Goal: Book appointment/travel/reservation

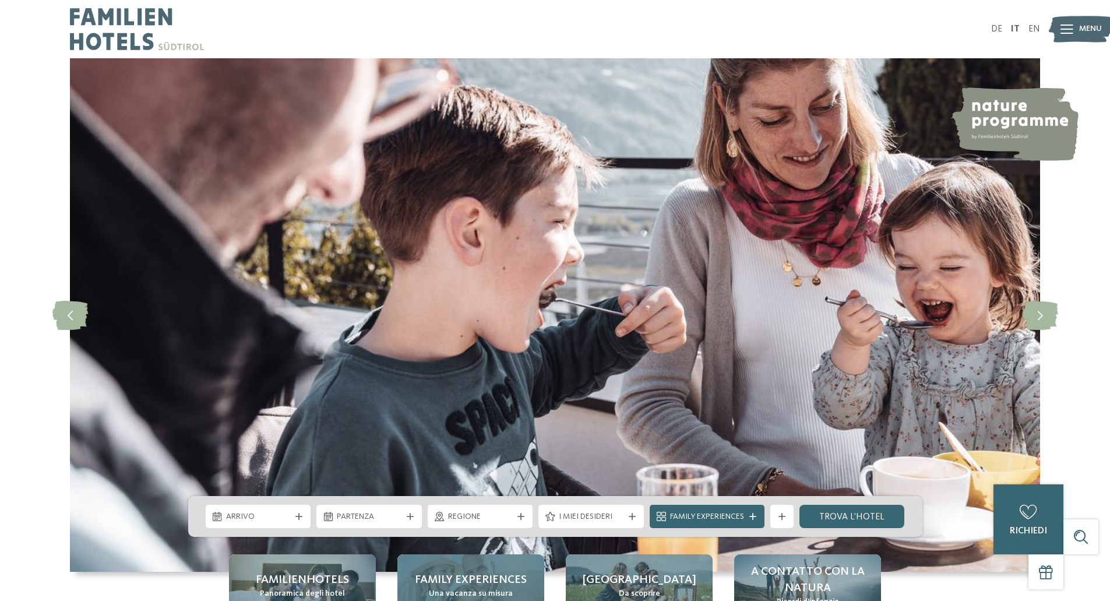
scroll to position [233, 0]
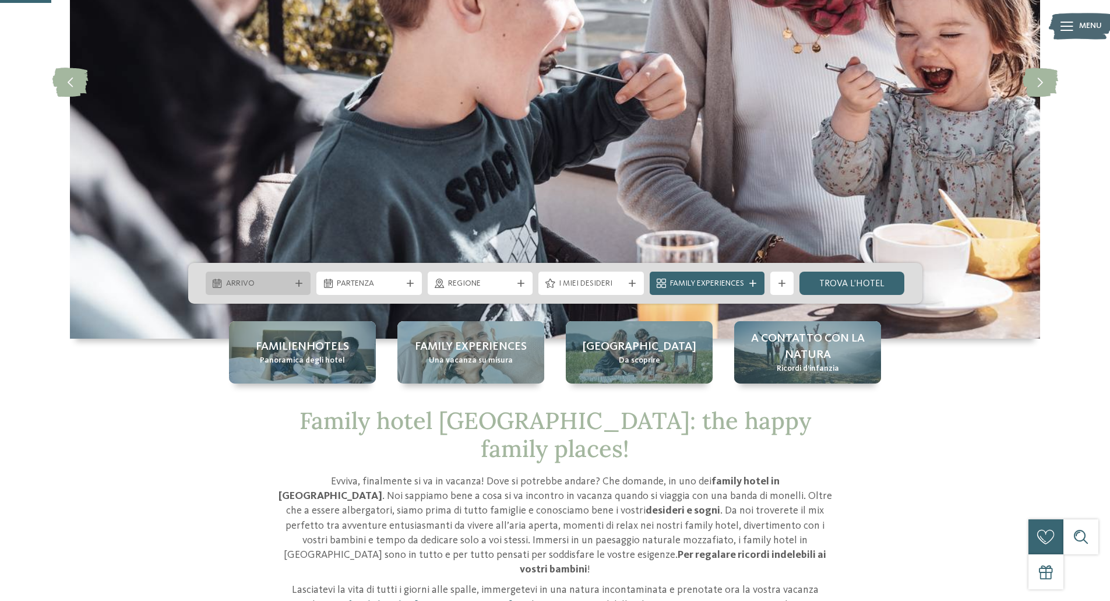
drag, startPoint x: 257, startPoint y: 282, endPoint x: 270, endPoint y: 280, distance: 13.5
click at [257, 282] on span "Arrivo" at bounding box center [258, 284] width 65 height 12
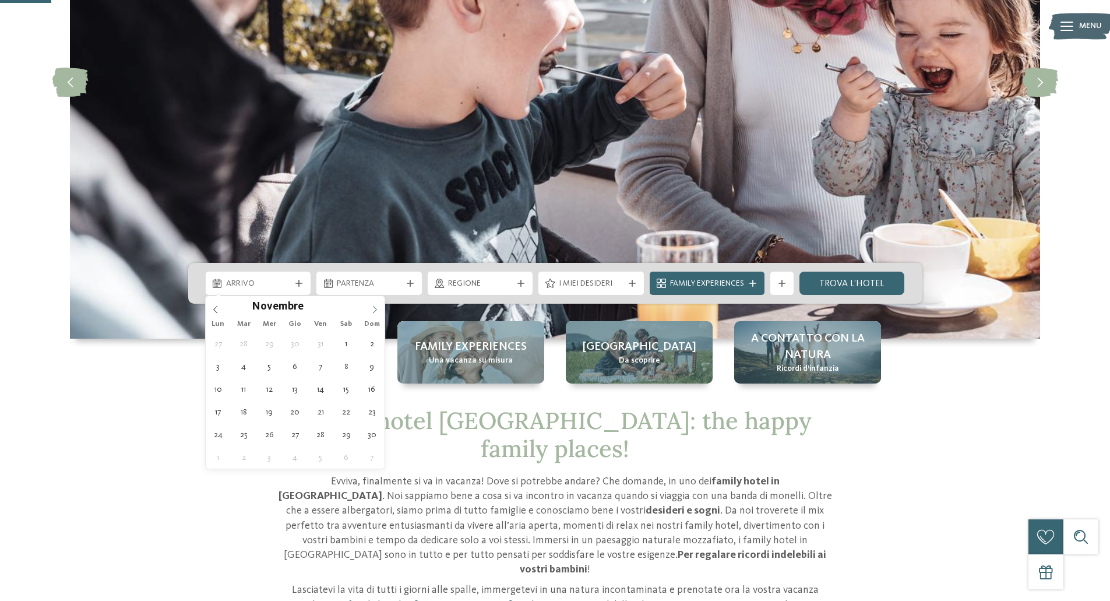
click at [368, 304] on span at bounding box center [375, 306] width 20 height 20
type input "****"
click at [368, 304] on span at bounding box center [375, 306] width 20 height 20
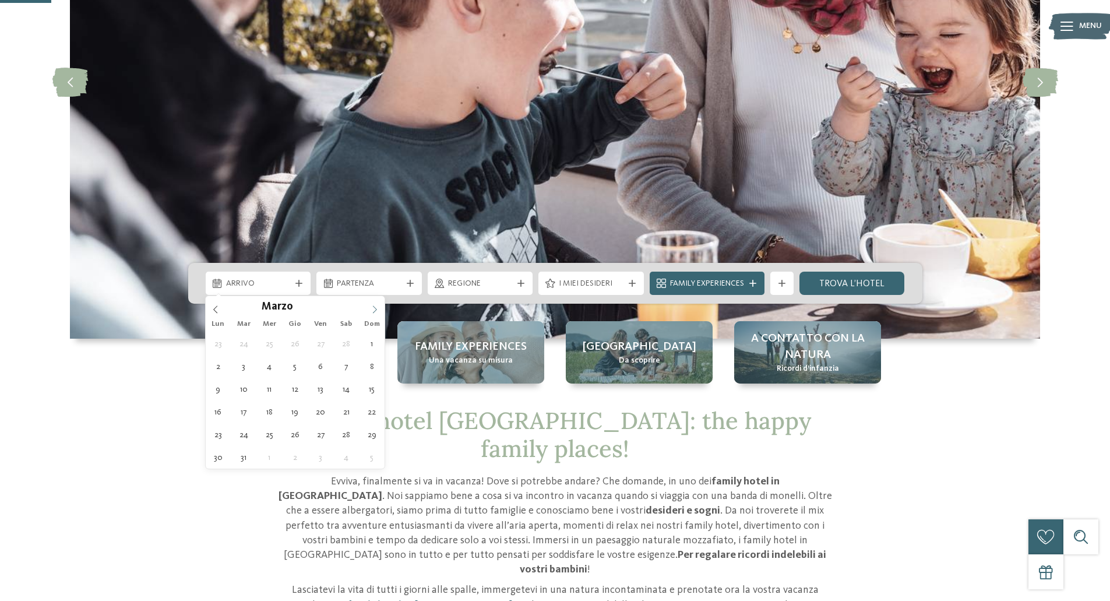
click at [368, 304] on span at bounding box center [375, 306] width 20 height 20
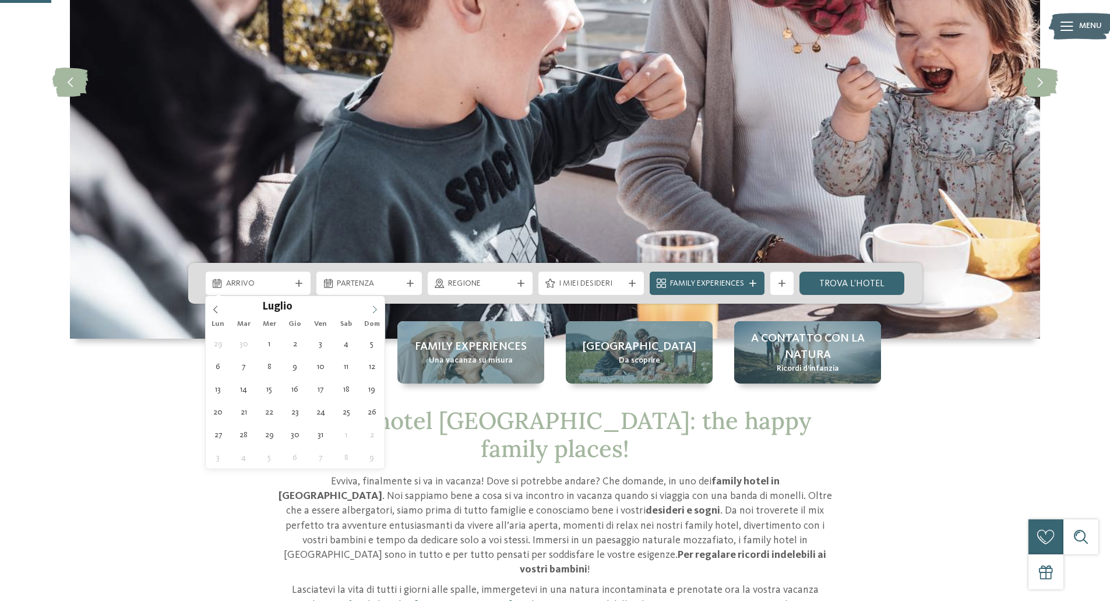
click at [368, 304] on span at bounding box center [375, 306] width 20 height 20
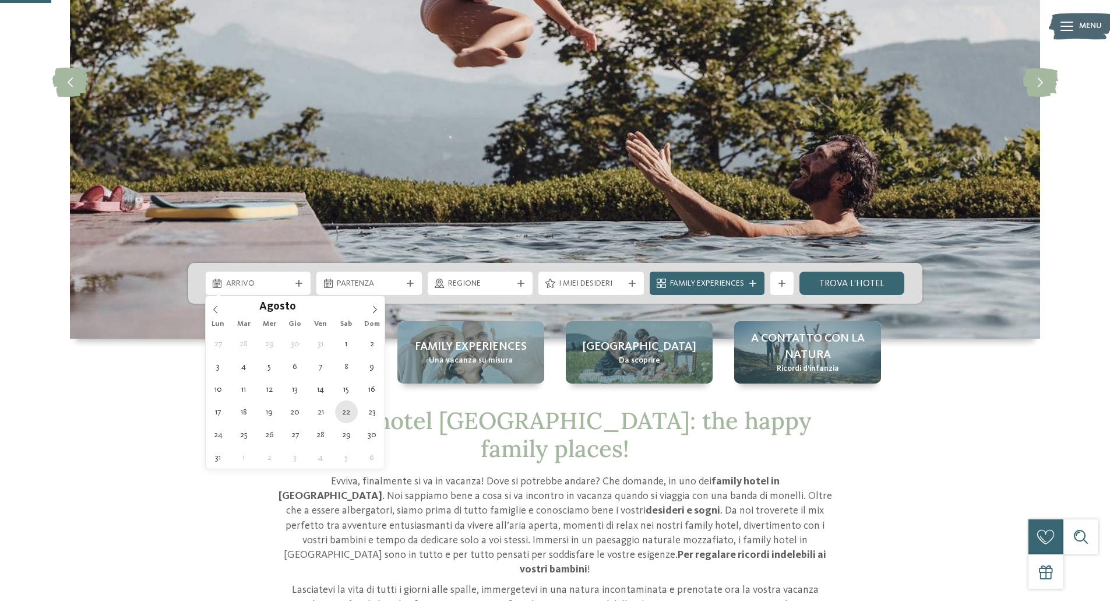
type div "22.08.2026"
type input "****"
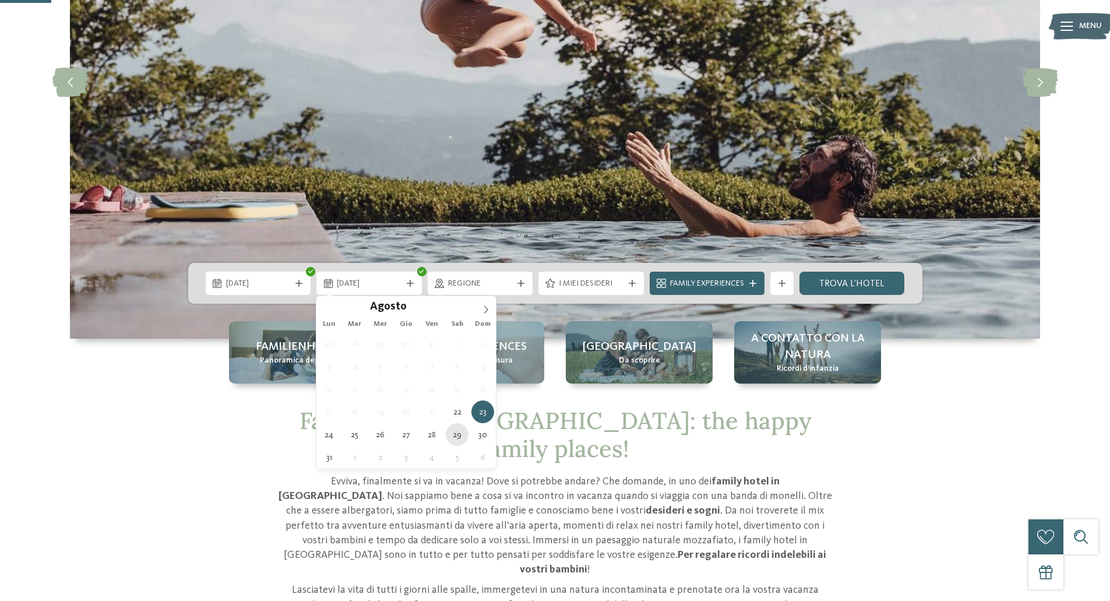
type div "29.08.2026"
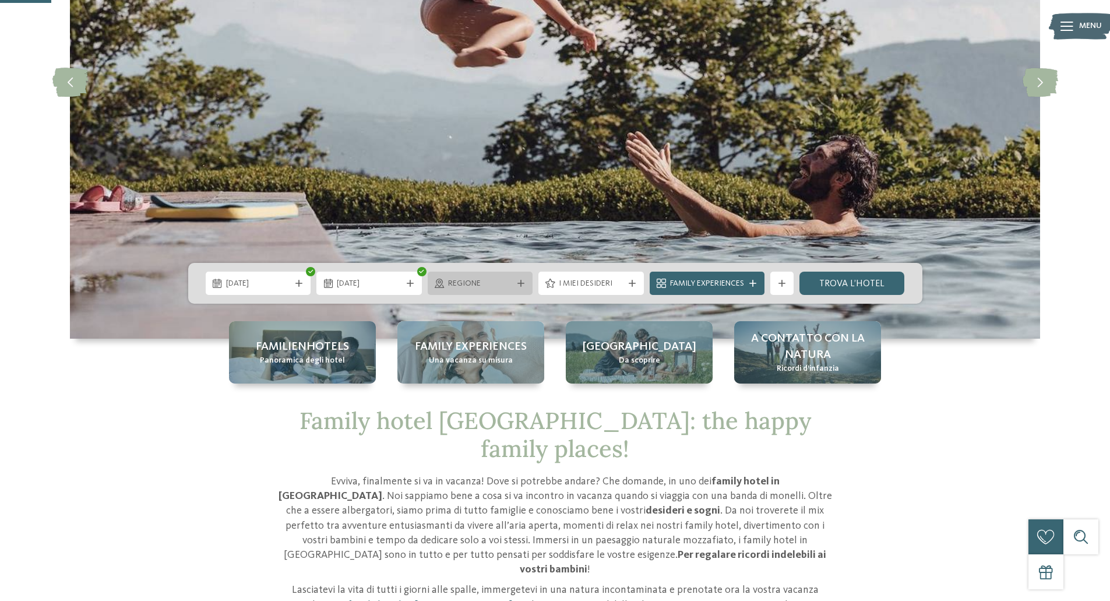
click at [491, 273] on div "Regione" at bounding box center [480, 282] width 105 height 23
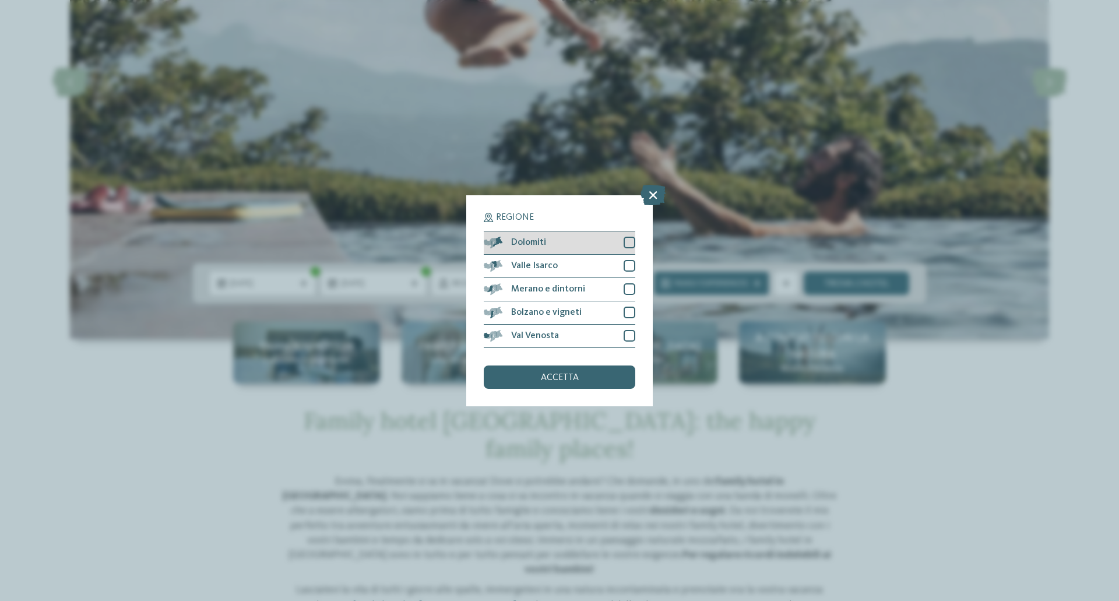
click at [630, 241] on div at bounding box center [629, 243] width 12 height 12
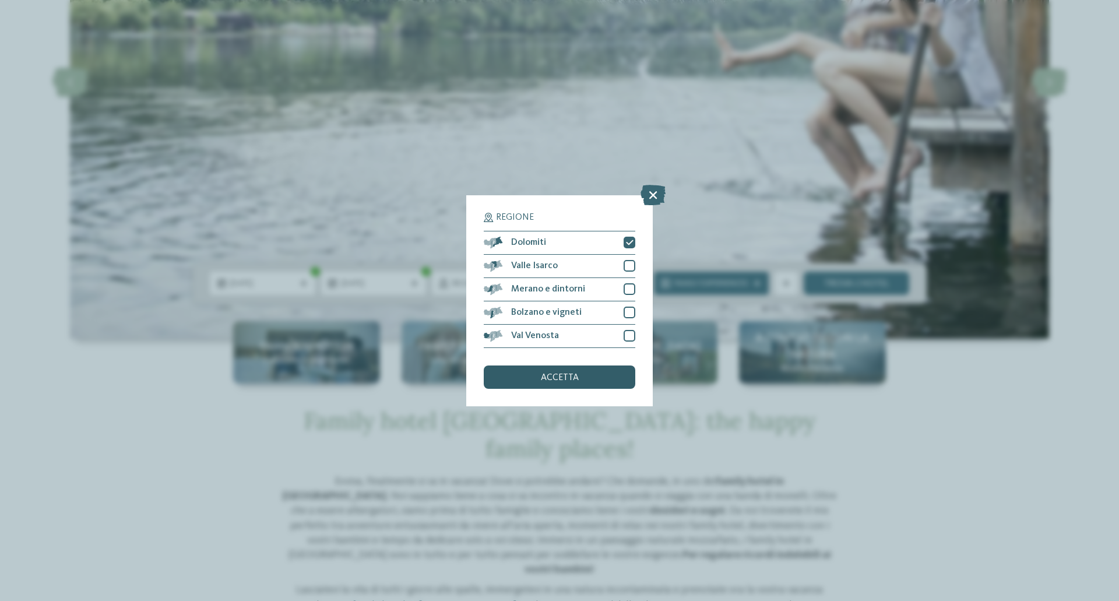
click at [586, 379] on div "accetta" at bounding box center [559, 376] width 151 height 23
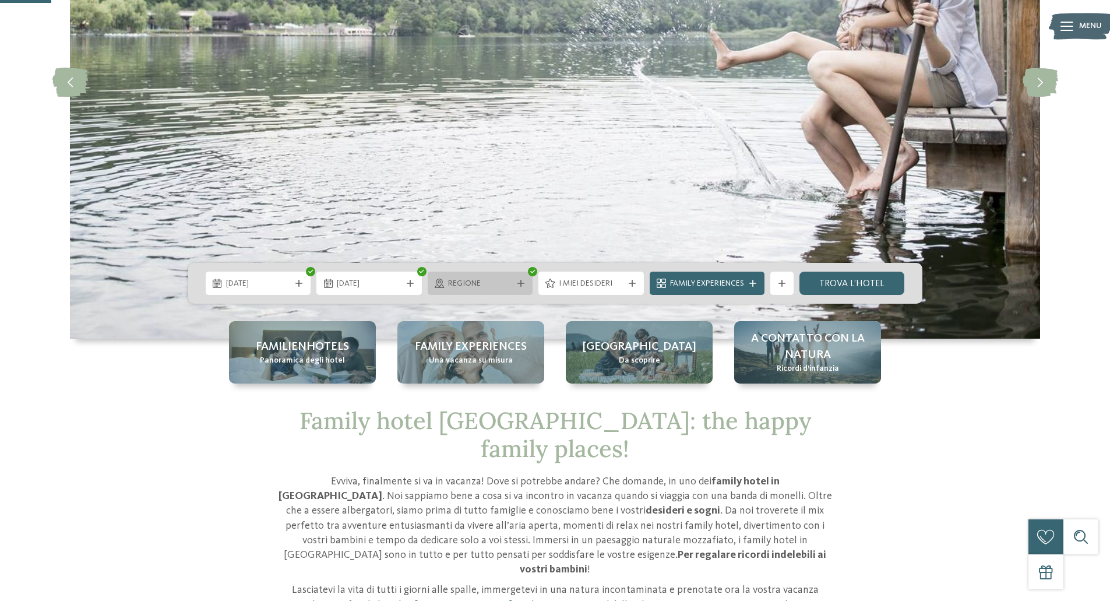
click at [510, 287] on span "Regione" at bounding box center [480, 284] width 65 height 12
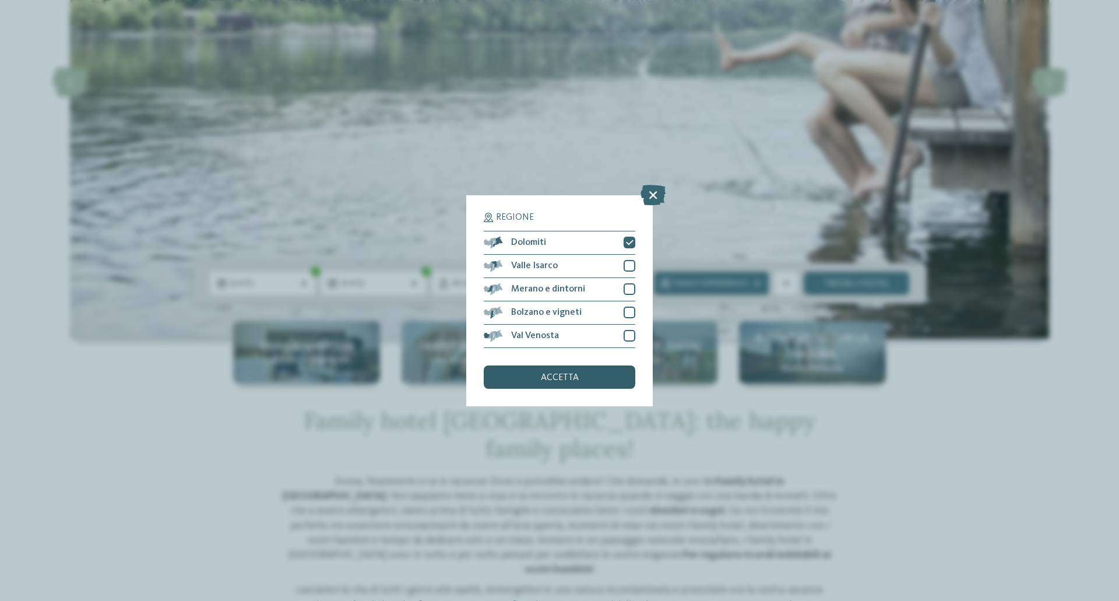
click at [586, 368] on div "accetta" at bounding box center [559, 376] width 151 height 23
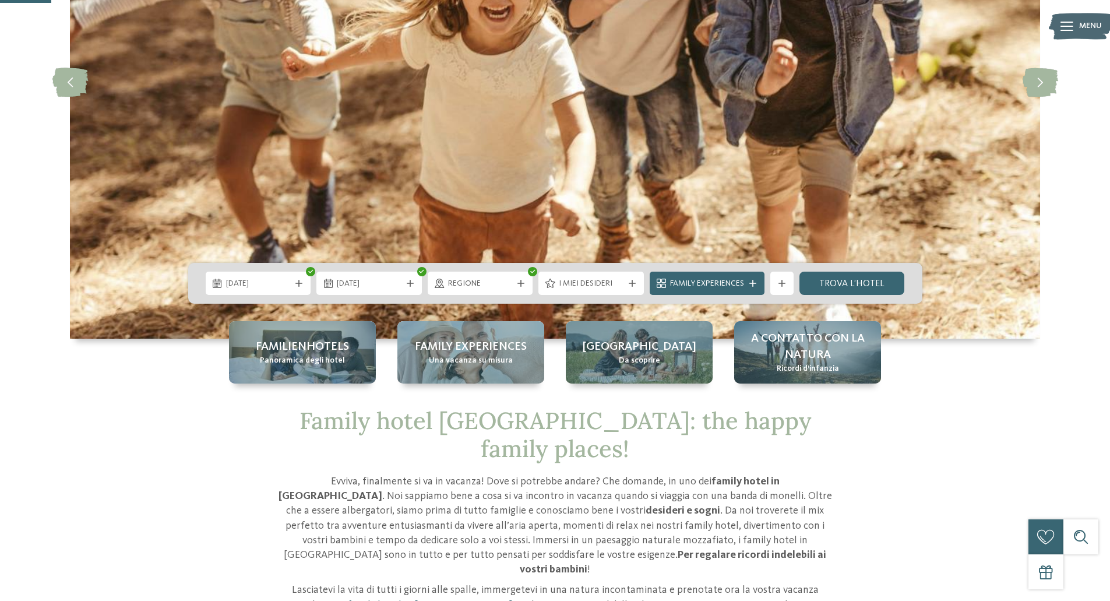
drag, startPoint x: 859, startPoint y: 288, endPoint x: 805, endPoint y: 315, distance: 61.0
click at [859, 288] on link "trova l’hotel" at bounding box center [851, 282] width 105 height 23
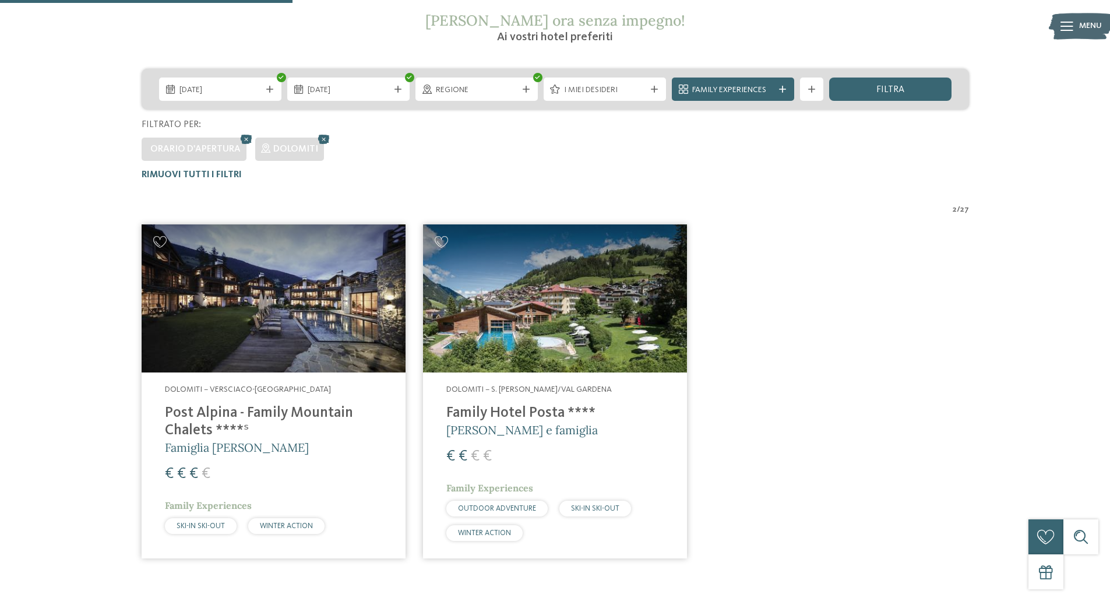
click at [563, 295] on img at bounding box center [555, 298] width 264 height 149
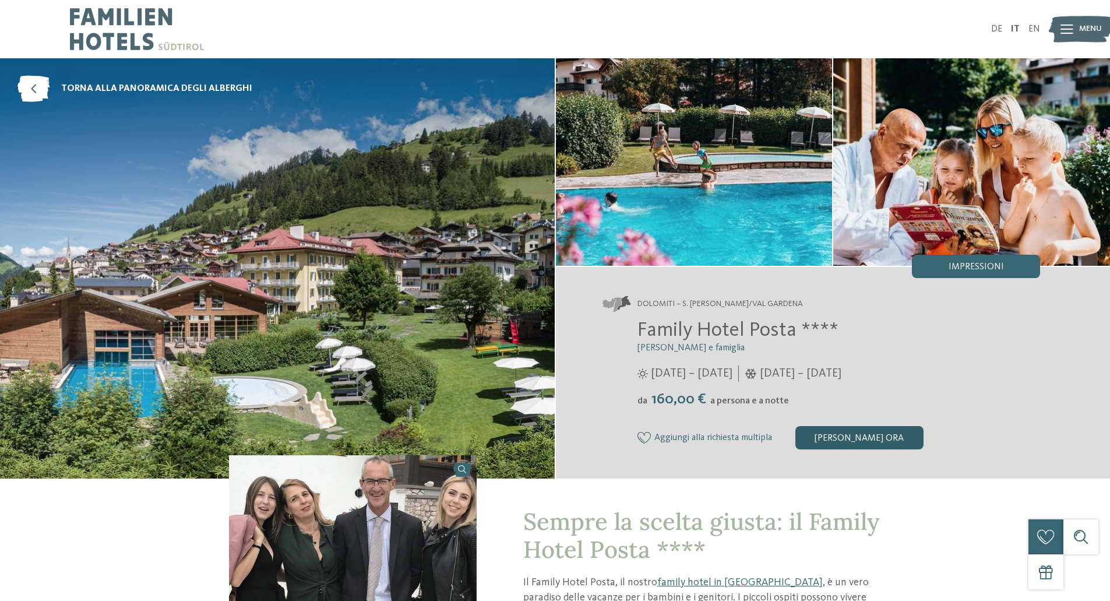
click at [873, 434] on div "[PERSON_NAME] ora" at bounding box center [859, 437] width 128 height 23
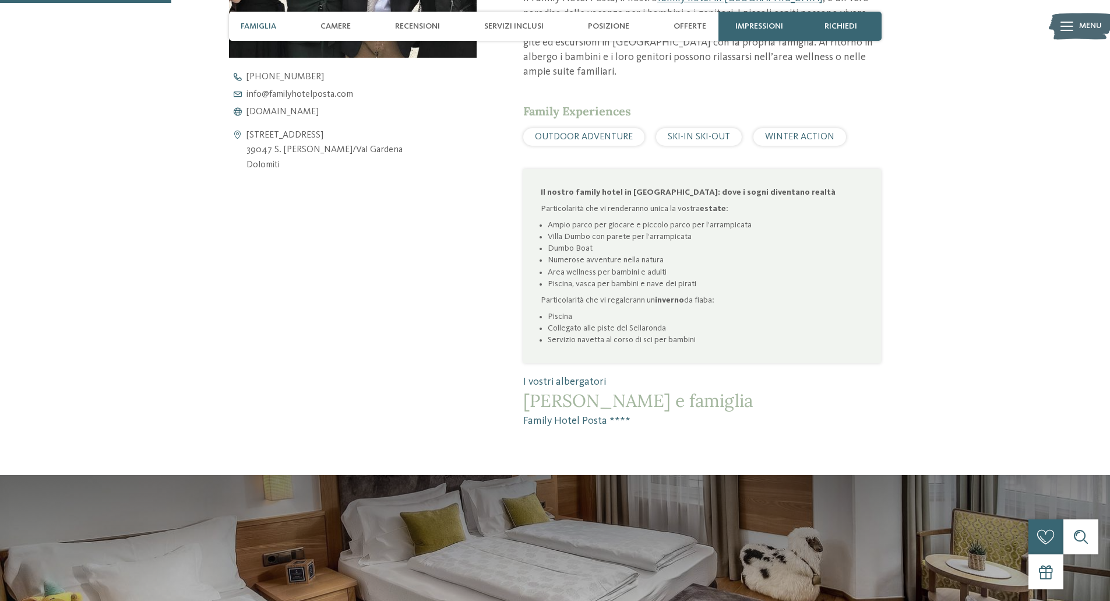
scroll to position [176, 0]
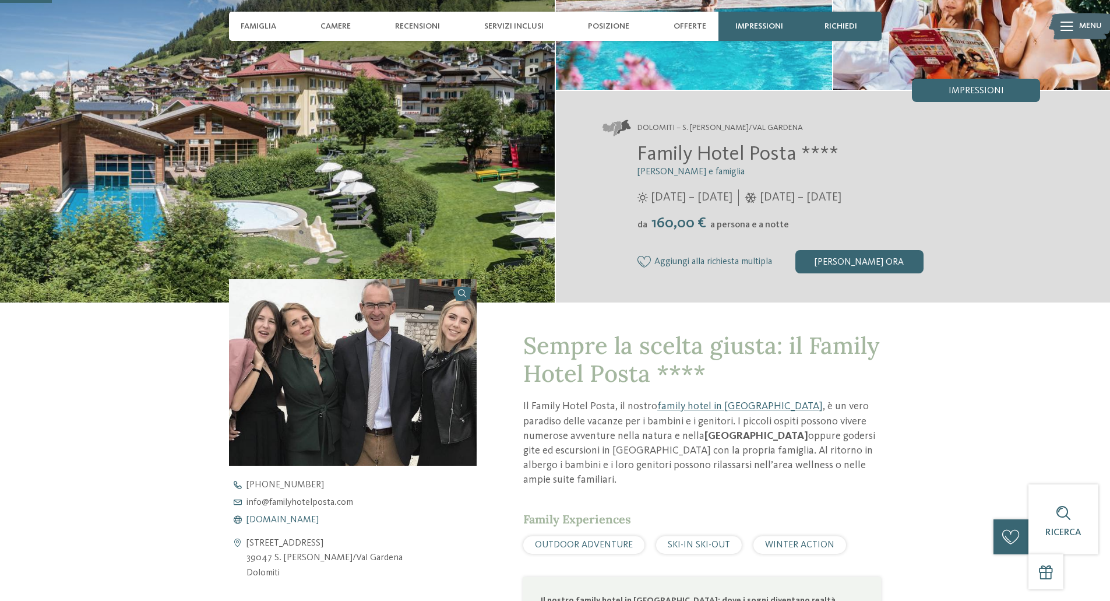
click at [309, 521] on span "[DOMAIN_NAME]" at bounding box center [282, 519] width 72 height 9
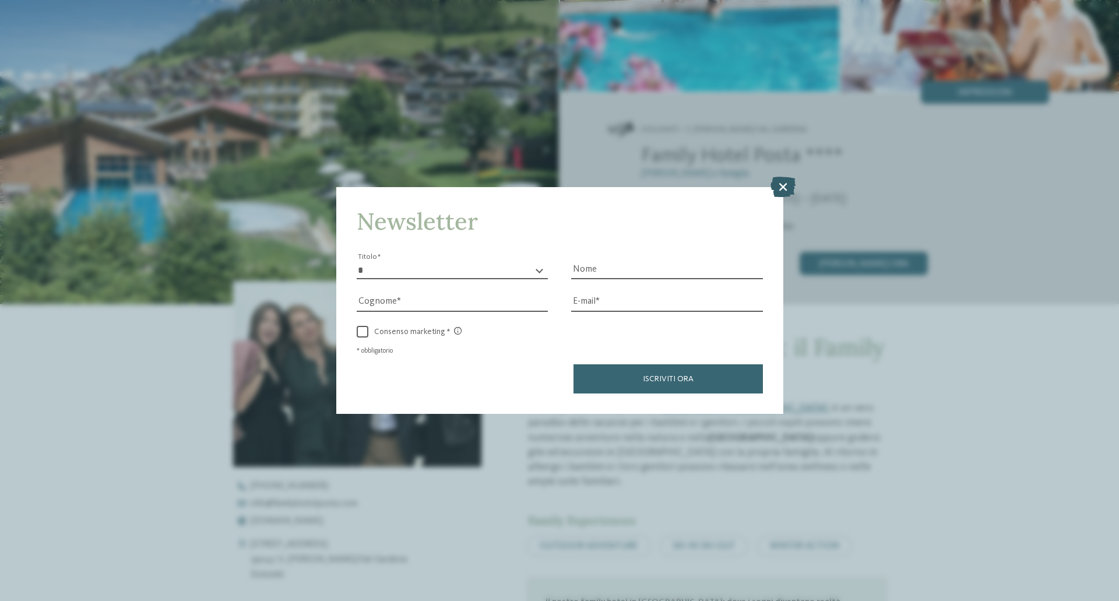
click at [780, 184] on icon at bounding box center [782, 187] width 25 height 20
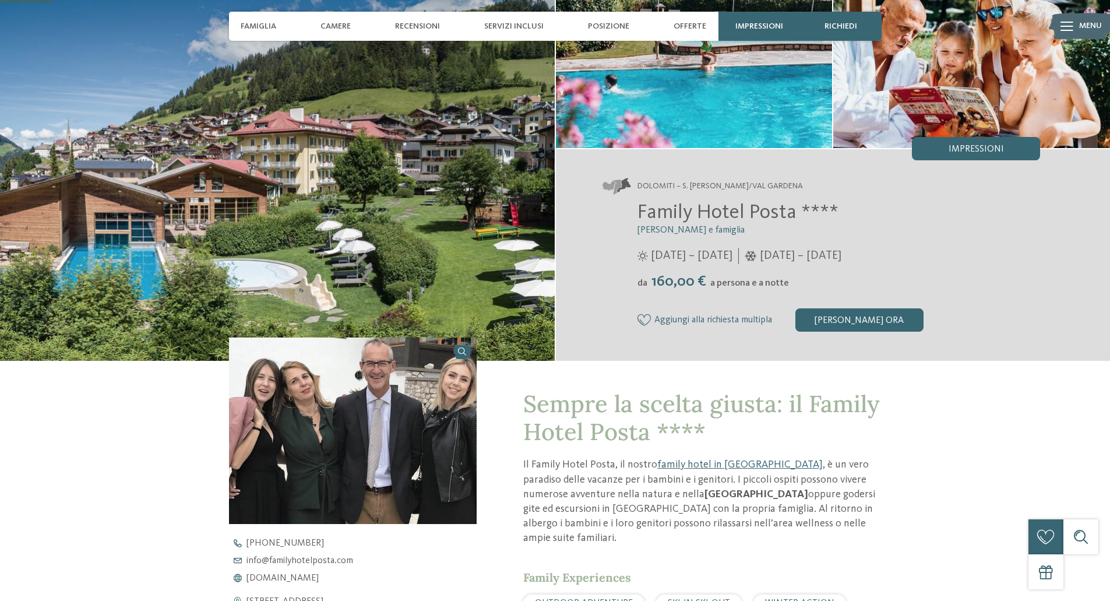
scroll to position [0, 0]
